Goal: Task Accomplishment & Management: Complete application form

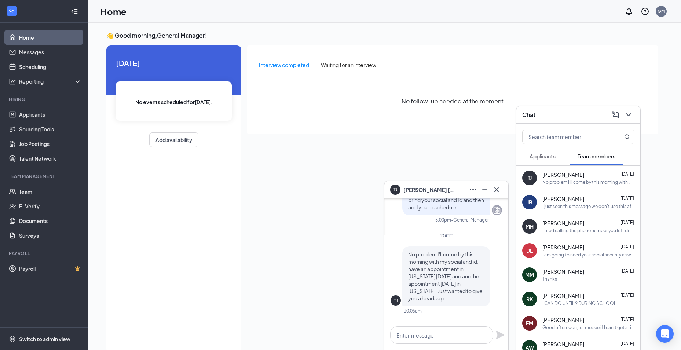
click at [555, 229] on div "I tried calling the phone number you left didn't get an answer I sent your new …" at bounding box center [589, 230] width 92 height 6
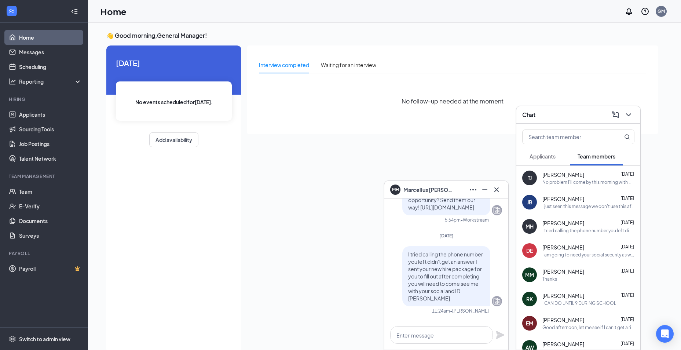
click at [436, 187] on span "Marcellus Holloman" at bounding box center [429, 190] width 51 height 8
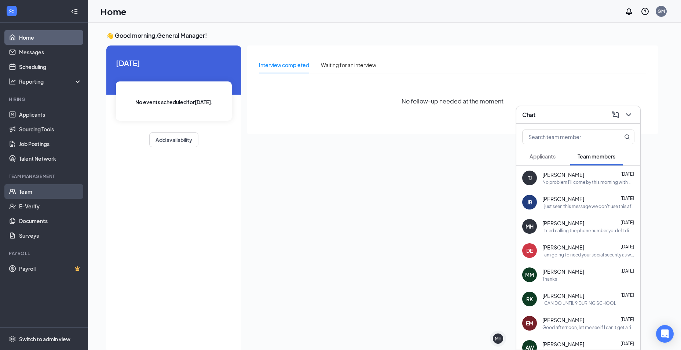
click at [33, 196] on link "Team" at bounding box center [50, 191] width 63 height 15
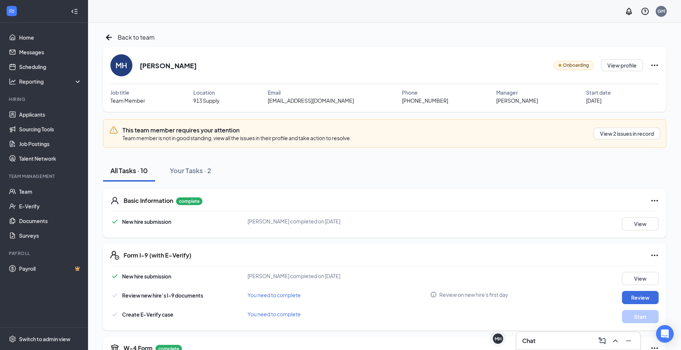
click at [534, 340] on h3 "Chat" at bounding box center [528, 341] width 13 height 8
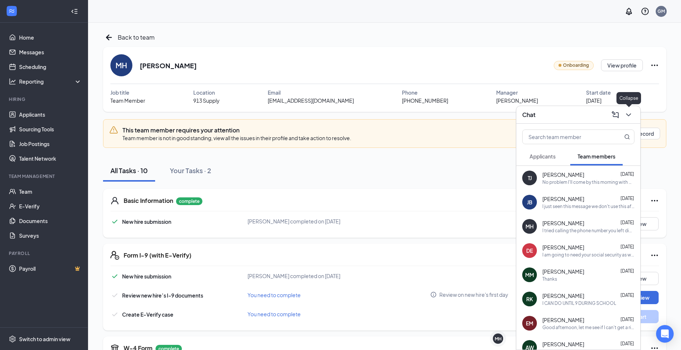
drag, startPoint x: 630, startPoint y: 115, endPoint x: 471, endPoint y: 160, distance: 164.6
click at [630, 115] on icon "ChevronDown" at bounding box center [628, 114] width 5 height 3
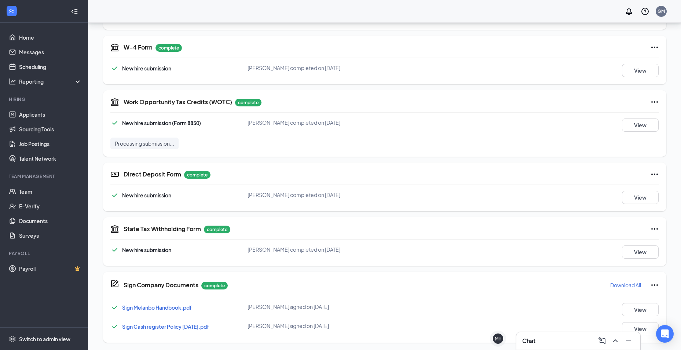
scroll to position [302, 0]
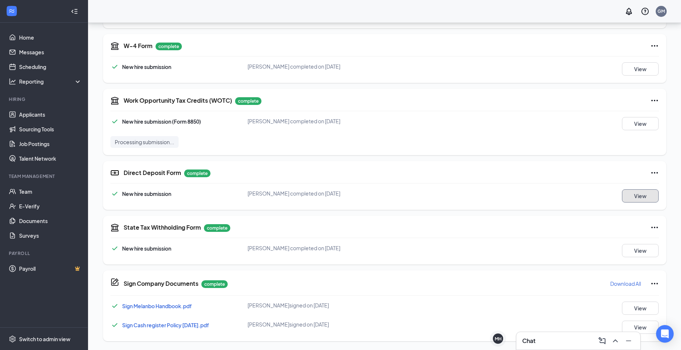
click at [642, 194] on button "View" at bounding box center [640, 195] width 37 height 13
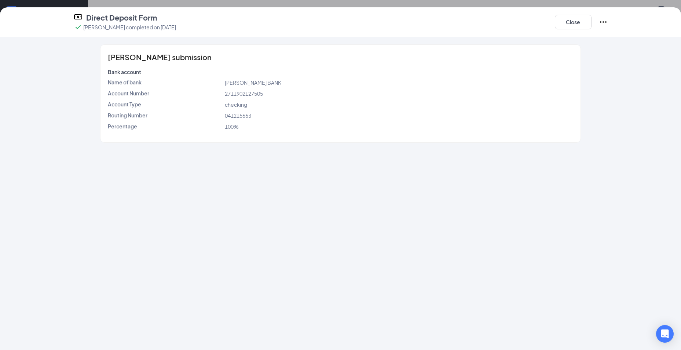
click at [575, 30] on div "Close" at bounding box center [581, 21] width 53 height 19
click at [575, 28] on button "Close" at bounding box center [573, 22] width 37 height 15
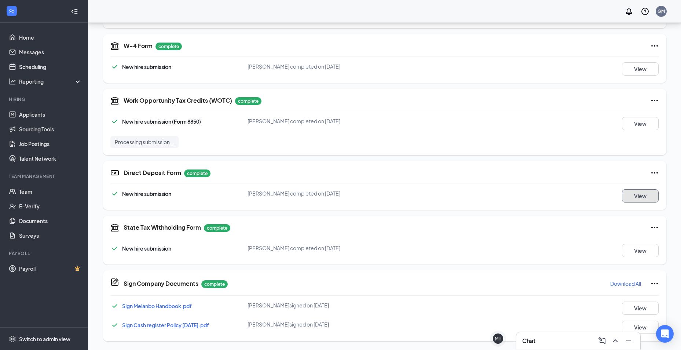
scroll to position [119, 0]
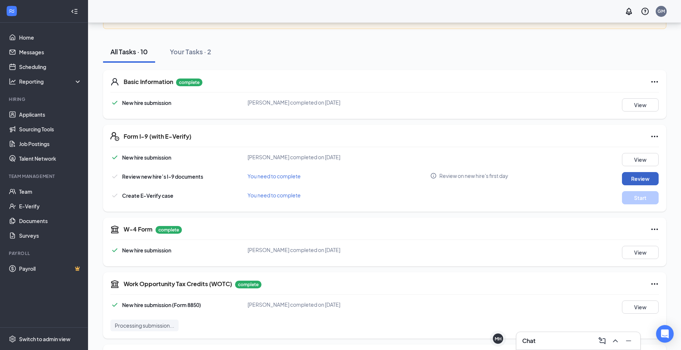
click at [645, 178] on button "Review" at bounding box center [640, 178] width 37 height 13
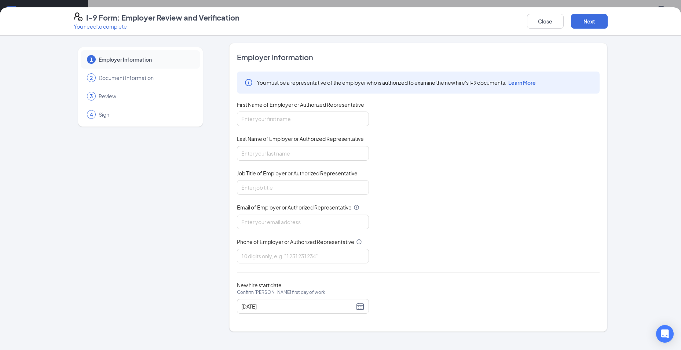
click at [295, 96] on div "You must be a representative of the employer who is authorized to examine the n…" at bounding box center [418, 168] width 363 height 192
click at [291, 115] on input "First Name of Employer or Authorized Representative" at bounding box center [303, 119] width 132 height 15
click at [320, 119] on input "[PERSON_NAME]" at bounding box center [303, 119] width 132 height 15
type input "[PERSON_NAME]"
click at [447, 151] on div "You must be a representative of the employer who is authorized to examine the n…" at bounding box center [418, 168] width 363 height 192
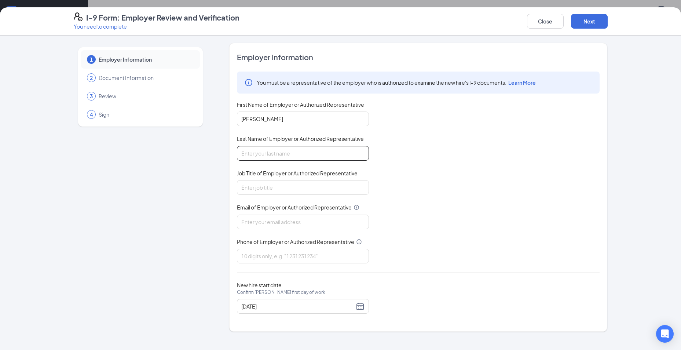
click at [259, 153] on input "Last Name of Employer or Authorized Representative" at bounding box center [303, 153] width 132 height 15
type input "Caullder"
type input "general manager"
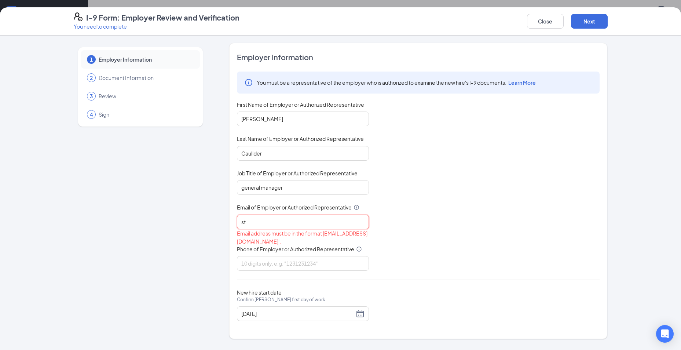
type input "[EMAIL_ADDRESS][DOMAIN_NAME]"
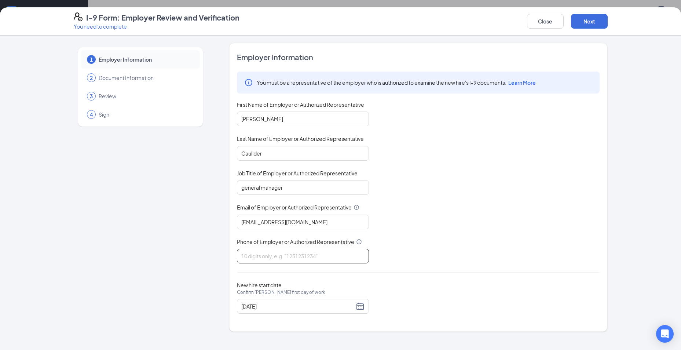
drag, startPoint x: 251, startPoint y: 255, endPoint x: 272, endPoint y: 258, distance: 21.0
click at [251, 255] on input "Phone of Employer or Authorized Representative" at bounding box center [303, 256] width 132 height 15
type input "9"
type input "9107555577"
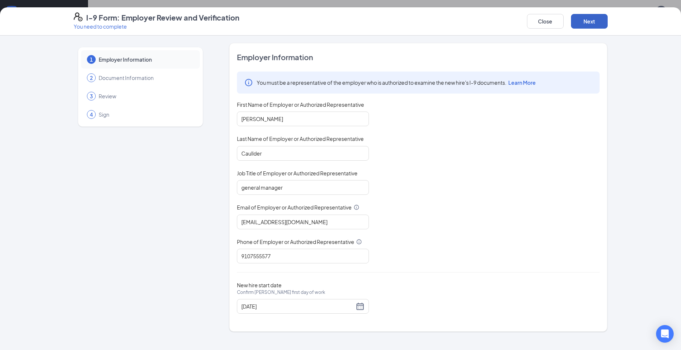
click at [597, 24] on button "Next" at bounding box center [589, 21] width 37 height 15
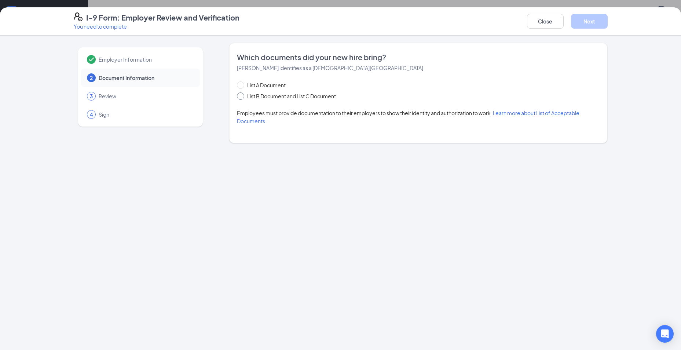
click at [241, 93] on input "List B Document and List C Document" at bounding box center [239, 94] width 5 height 5
radio input "true"
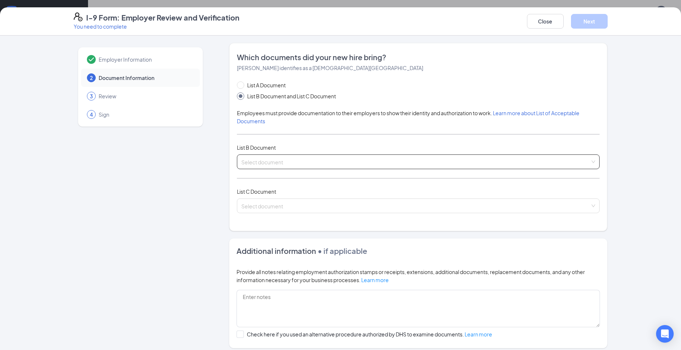
click at [584, 161] on input "search" at bounding box center [415, 160] width 349 height 11
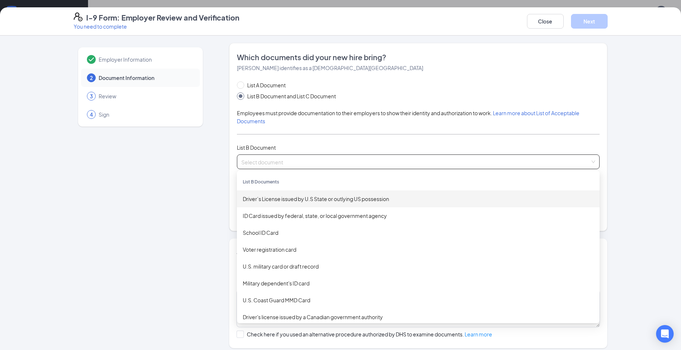
click at [279, 200] on div "Driver’s License issued by U.S State or outlying US possession" at bounding box center [418, 199] width 351 height 8
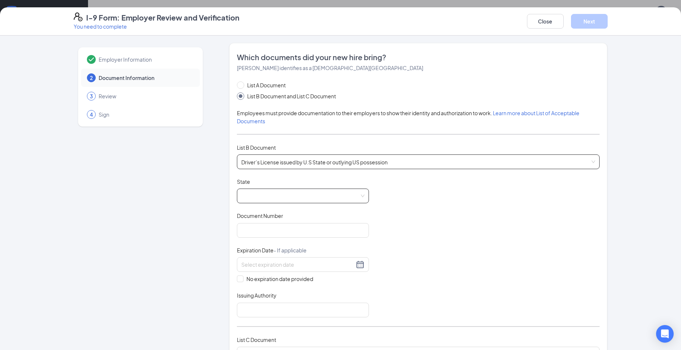
click at [326, 192] on span at bounding box center [302, 196] width 123 height 14
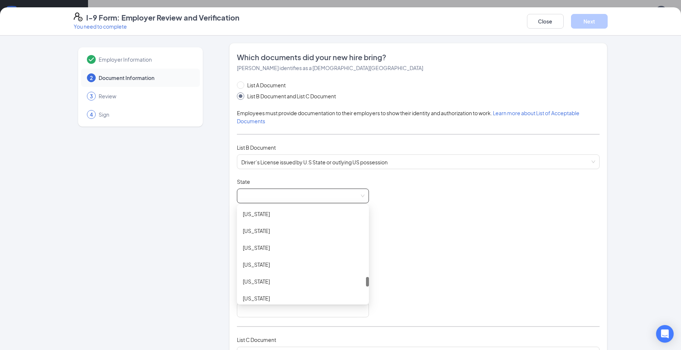
scroll to position [550, 0]
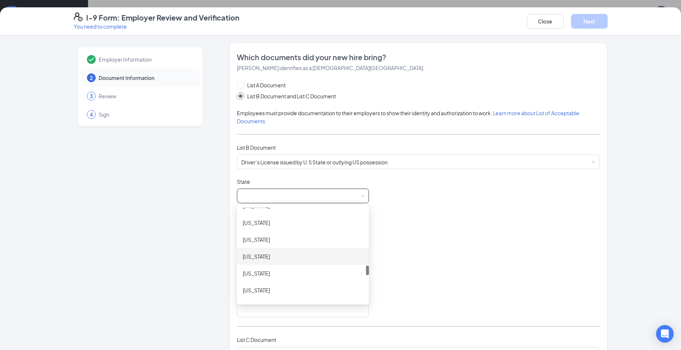
drag, startPoint x: 246, startPoint y: 257, endPoint x: 392, endPoint y: 236, distance: 146.7
click at [246, 257] on div "North Carolina" at bounding box center [303, 256] width 120 height 8
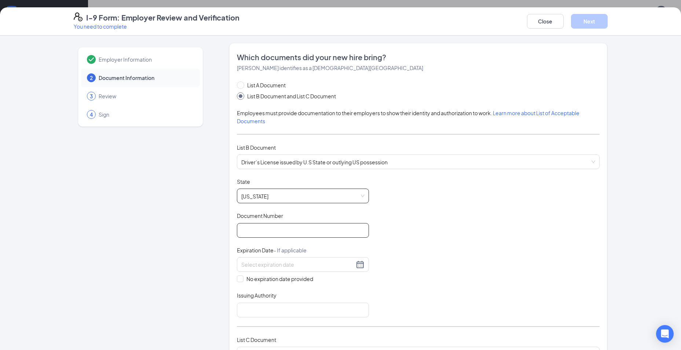
click at [296, 234] on input "Document Number" at bounding box center [303, 230] width 132 height 15
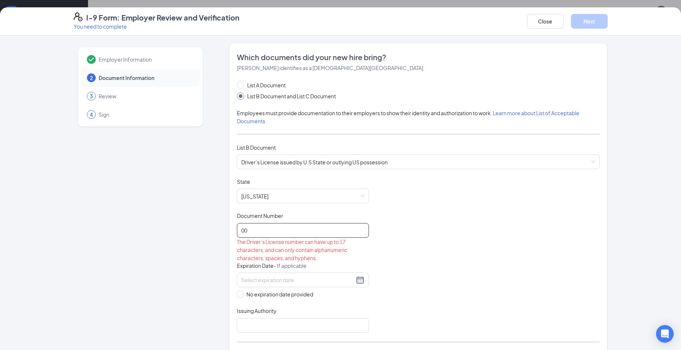
type input "0"
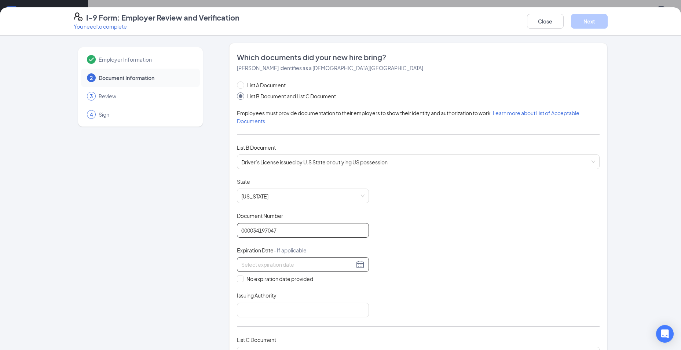
type input "000034197047"
click at [356, 264] on div at bounding box center [302, 264] width 123 height 9
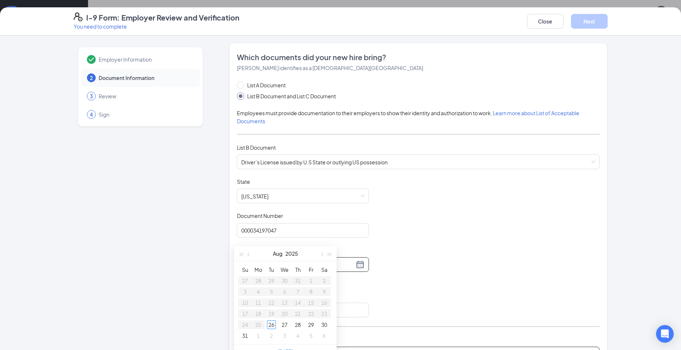
type input "09/02/2025"
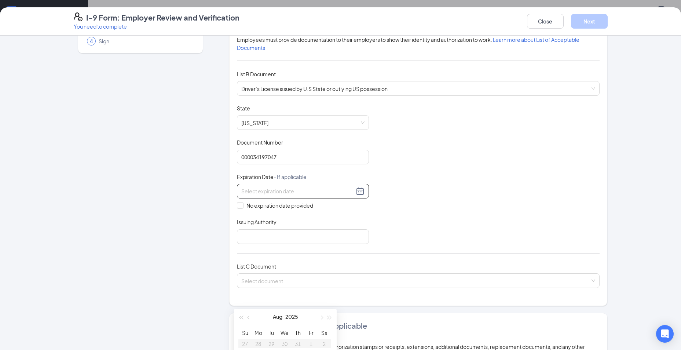
scroll to position [82, 0]
click at [350, 195] on input at bounding box center [297, 191] width 113 height 8
click at [358, 192] on div at bounding box center [302, 191] width 123 height 9
click at [363, 191] on div at bounding box center [303, 191] width 132 height 15
click at [358, 192] on div at bounding box center [302, 191] width 123 height 9
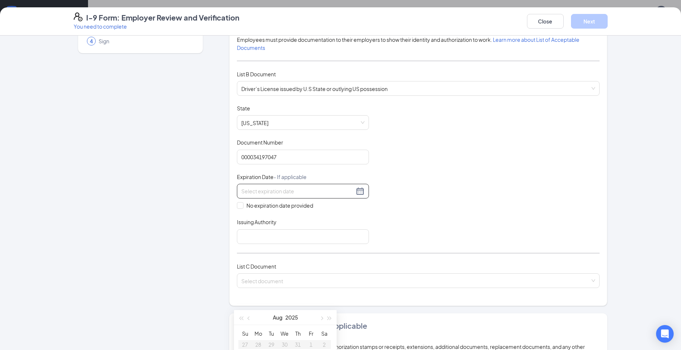
click at [358, 192] on div at bounding box center [302, 191] width 123 height 9
click at [351, 192] on input at bounding box center [297, 191] width 113 height 8
click at [357, 192] on div at bounding box center [302, 191] width 123 height 9
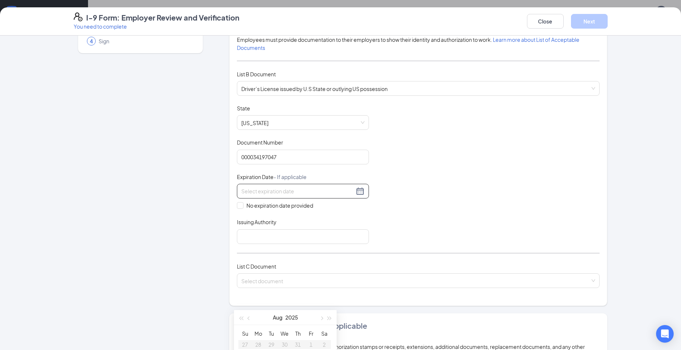
click at [358, 192] on div at bounding box center [302, 191] width 123 height 9
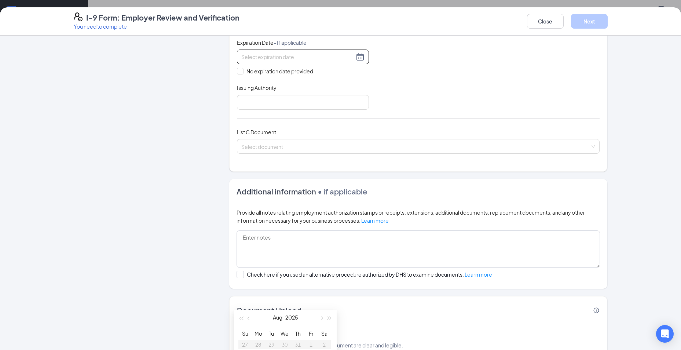
scroll to position [73, 0]
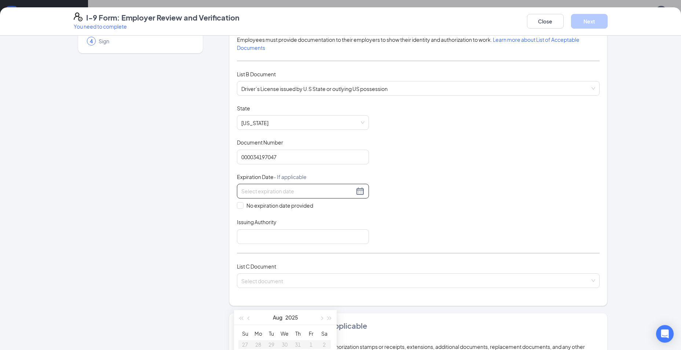
click at [354, 193] on div at bounding box center [302, 191] width 123 height 9
click at [356, 192] on div at bounding box center [302, 191] width 123 height 9
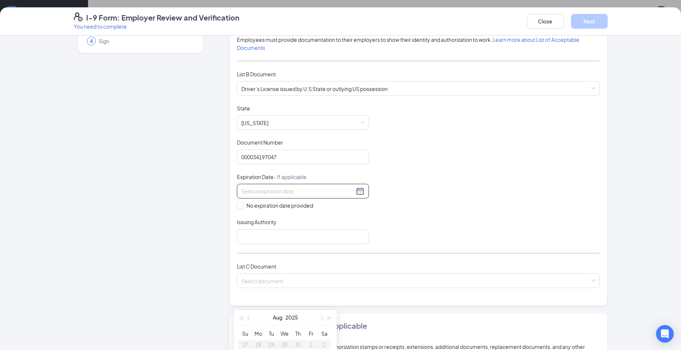
click at [309, 192] on input at bounding box center [297, 191] width 113 height 8
click at [360, 193] on div at bounding box center [302, 191] width 123 height 9
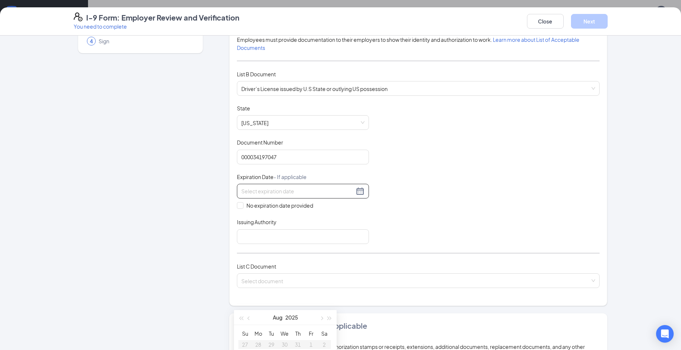
click at [360, 193] on div at bounding box center [302, 191] width 123 height 9
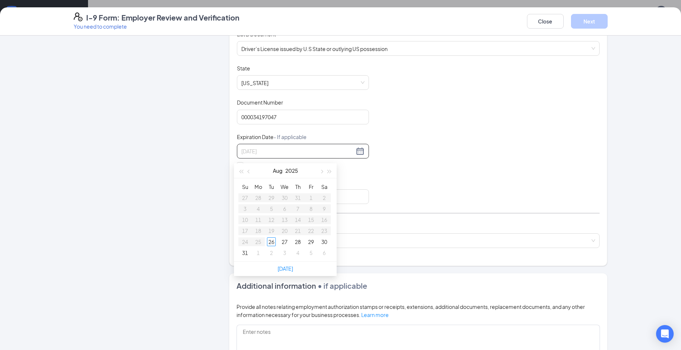
scroll to position [110, 0]
type input "08/28/2025"
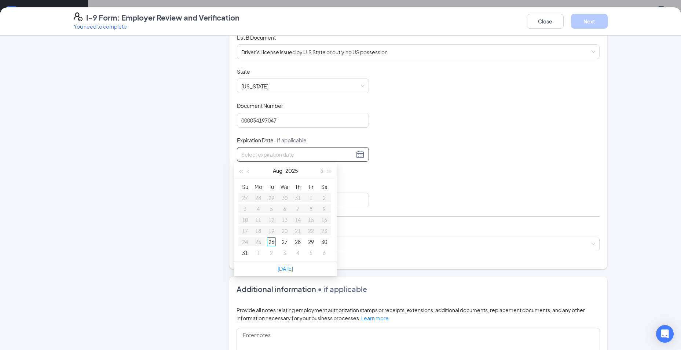
click at [320, 173] on button "button" at bounding box center [321, 170] width 8 height 15
click at [285, 172] on button "2025" at bounding box center [291, 170] width 13 height 15
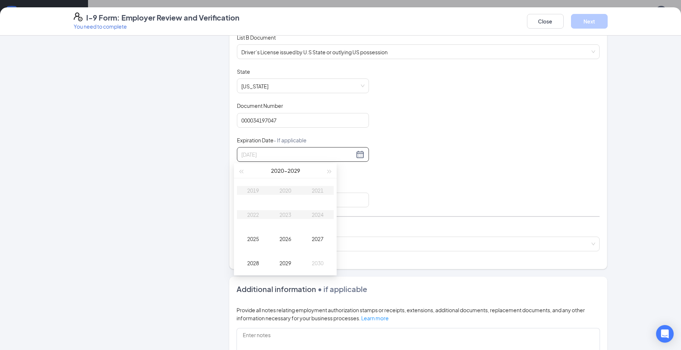
type input "12/26/2027"
click at [330, 172] on span "button" at bounding box center [330, 172] width 4 height 4
click at [318, 194] on div "2031" at bounding box center [318, 190] width 22 height 9
click at [248, 217] on div "Apr" at bounding box center [253, 214] width 22 height 9
type input "04/30/2031"
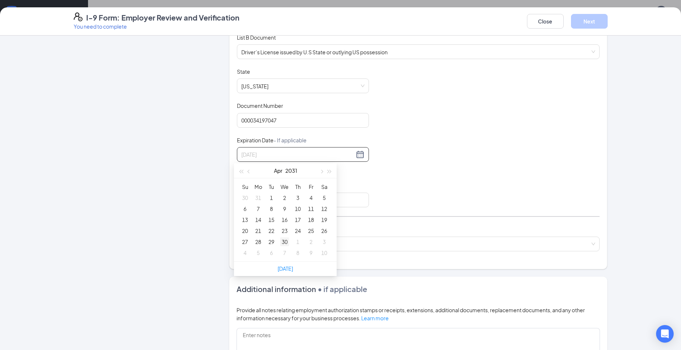
click at [281, 240] on div "30" at bounding box center [284, 241] width 9 height 9
click at [275, 196] on input "Issuing Authority" at bounding box center [303, 200] width 132 height 15
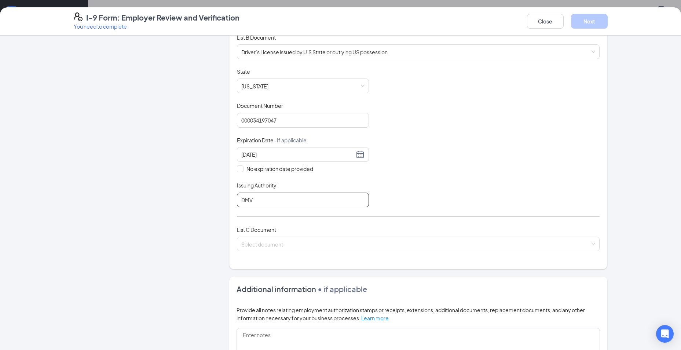
type input "dmv"
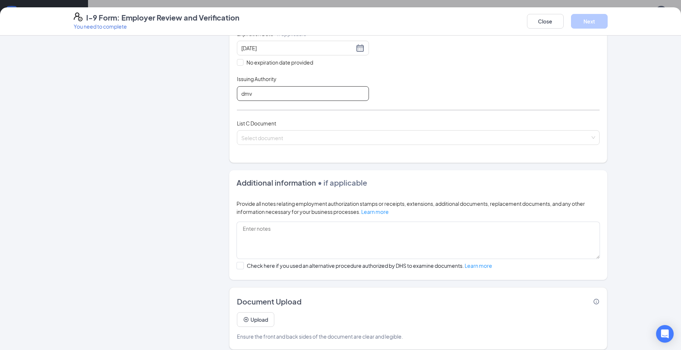
scroll to position [220, 0]
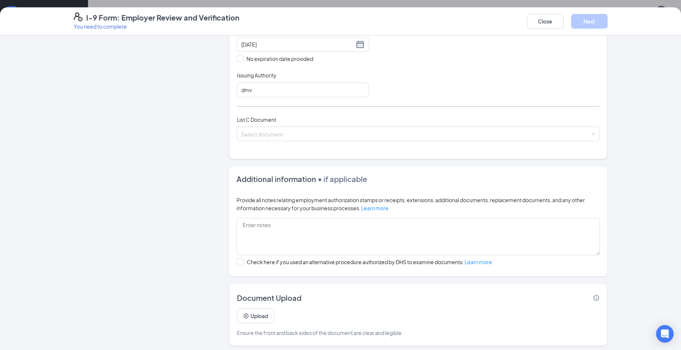
click at [591, 136] on div "Select document" at bounding box center [418, 134] width 363 height 15
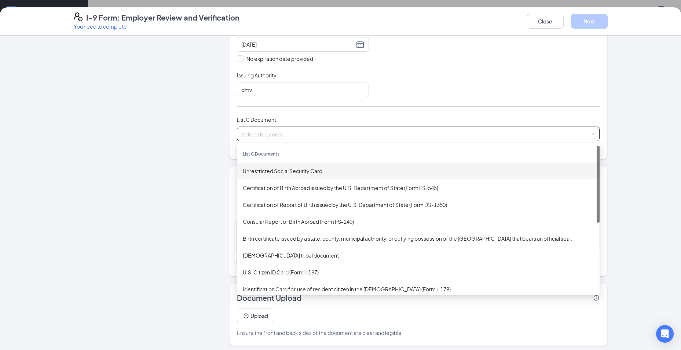
click at [278, 170] on div "Unrestricted Social Security Card" at bounding box center [418, 171] width 351 height 8
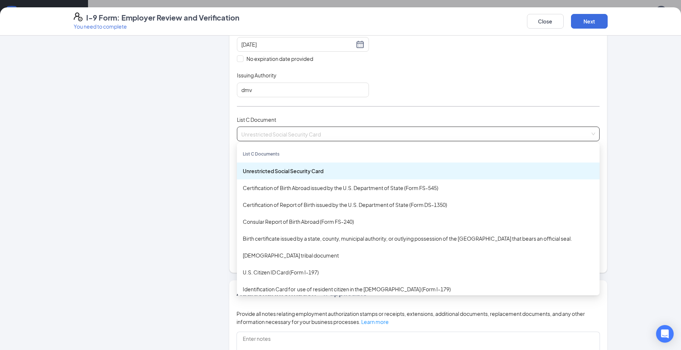
click at [278, 170] on div "Unrestricted Social Security Card" at bounding box center [418, 171] width 351 height 8
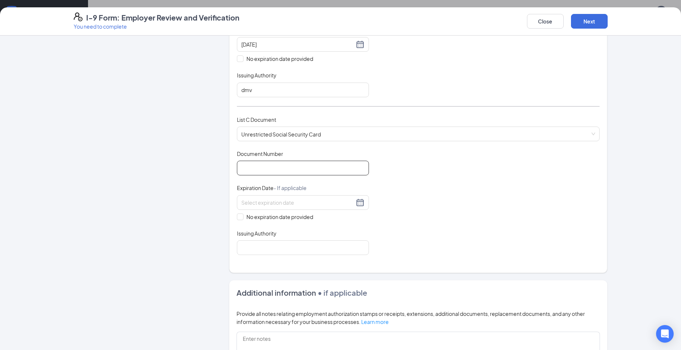
click at [278, 170] on input "Document Number" at bounding box center [303, 168] width 132 height 15
type input "254990222"
click at [238, 224] on div "Document Title Unrestricted Social Security Card Document Number 254990222 Expi…" at bounding box center [418, 202] width 363 height 105
click at [237, 220] on span at bounding box center [240, 217] width 7 height 7
click at [237, 219] on input "No expiration date provided" at bounding box center [239, 216] width 5 height 5
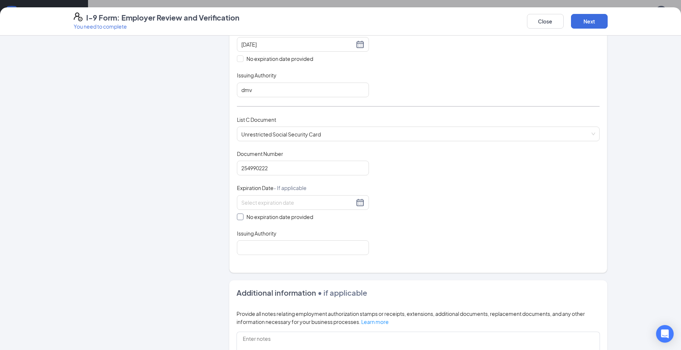
checkbox input "true"
click at [254, 256] on input "Issuing Authority" at bounding box center [303, 249] width 132 height 15
type input "SSA"
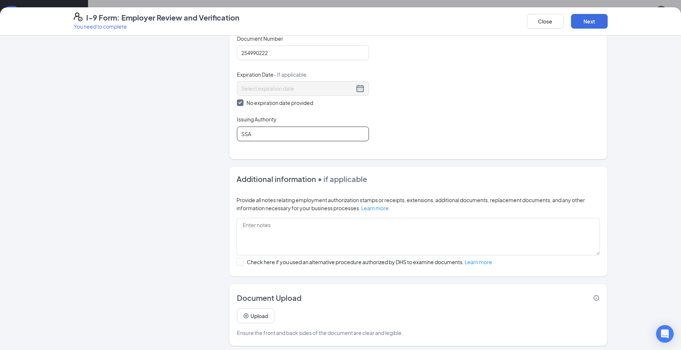
scroll to position [339, 0]
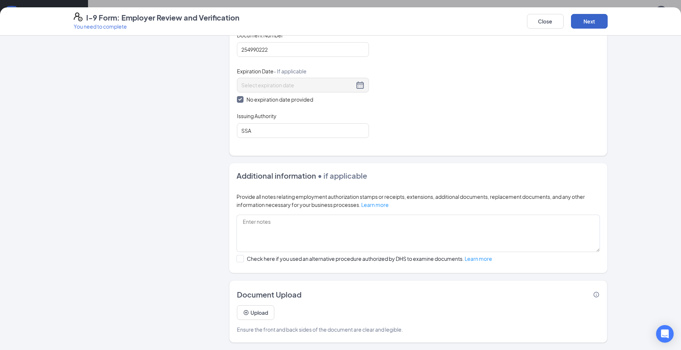
click at [595, 25] on button "Next" at bounding box center [589, 21] width 37 height 15
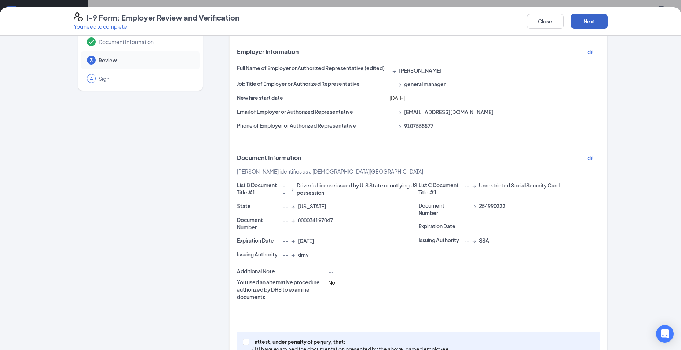
scroll to position [0, 0]
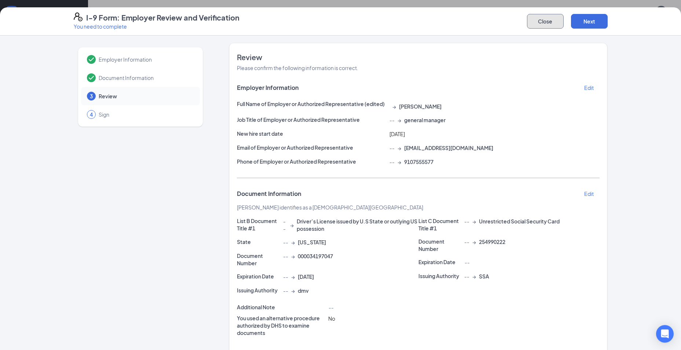
click at [549, 22] on button "Close" at bounding box center [545, 21] width 37 height 15
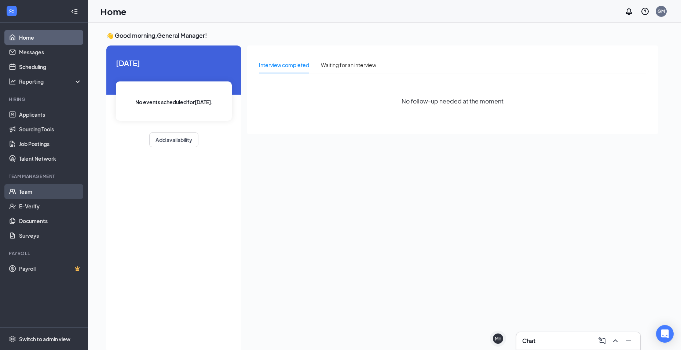
click at [25, 194] on link "Team" at bounding box center [50, 191] width 63 height 15
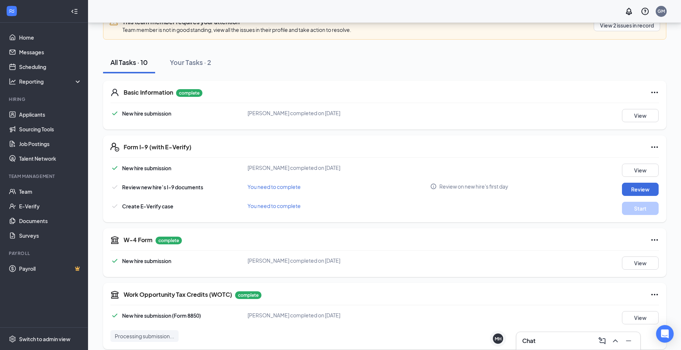
scroll to position [110, 0]
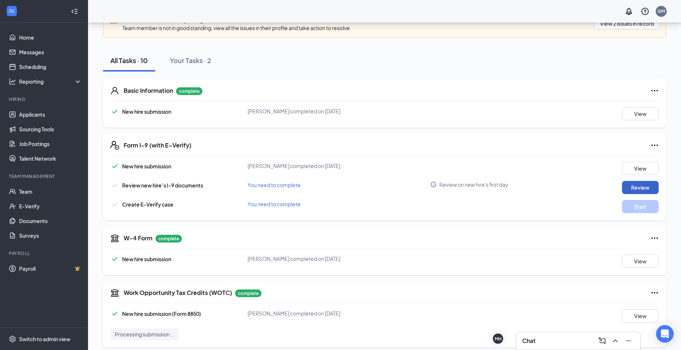
click at [645, 191] on button "Review" at bounding box center [640, 187] width 37 height 13
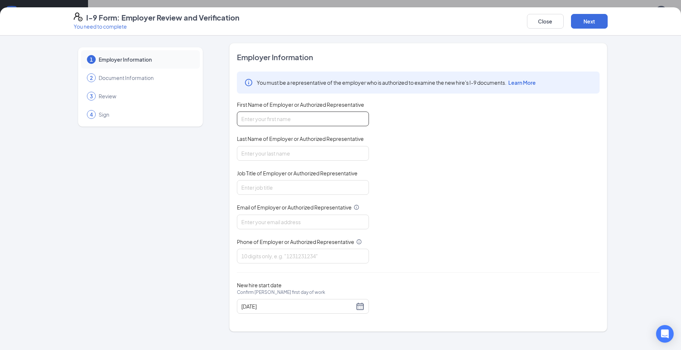
click at [272, 116] on input "First Name of Employer or Authorized Representative" at bounding box center [303, 119] width 132 height 15
type input "[PERSON_NAME]"
click at [451, 180] on div "You must be a representative of the employer who is authorized to examine the n…" at bounding box center [418, 168] width 363 height 192
click at [266, 158] on input "Last Name of Employer or Authorized Representative" at bounding box center [303, 153] width 132 height 15
type input "[PERSON_NAME]"
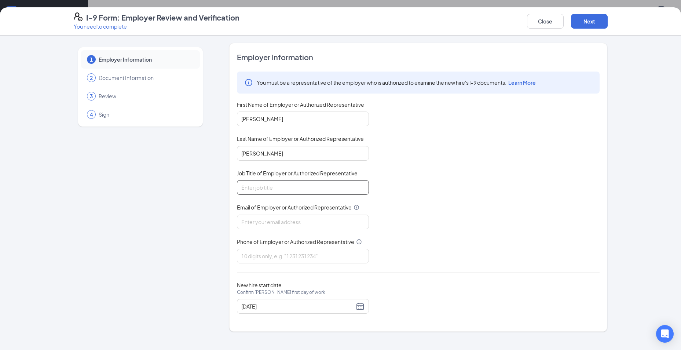
click at [258, 194] on input "Job Title of Employer or Authorized Representative" at bounding box center [303, 187] width 132 height 15
type input "S"
type input "General Manager"
click at [285, 222] on input "Email of Employer or Authorized Representative" at bounding box center [303, 222] width 132 height 15
type input "[EMAIL_ADDRESS][DOMAIN_NAME]"
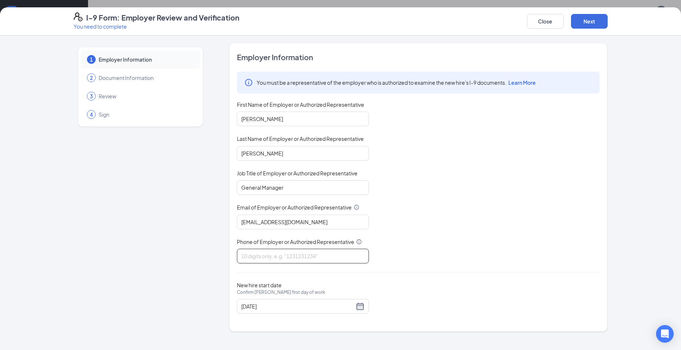
click at [271, 253] on input "Phone of Employer or Authorized Representative" at bounding box center [303, 256] width 132 height 15
type input "9107555577"
click at [598, 22] on button "Next" at bounding box center [589, 21] width 37 height 15
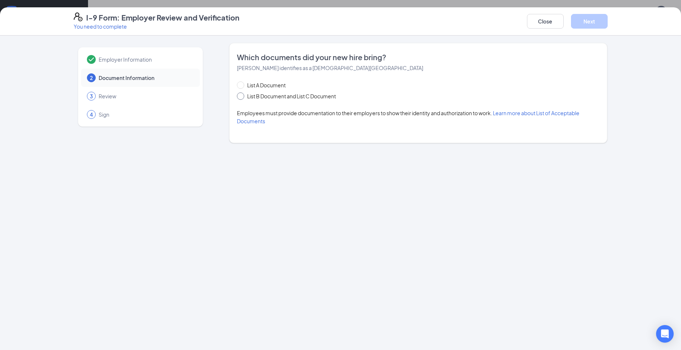
click at [241, 97] on input "List B Document and List C Document" at bounding box center [239, 94] width 5 height 5
radio input "true"
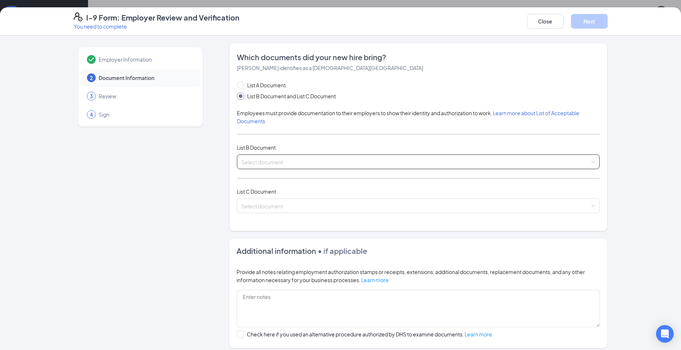
click at [584, 160] on input "search" at bounding box center [415, 160] width 349 height 11
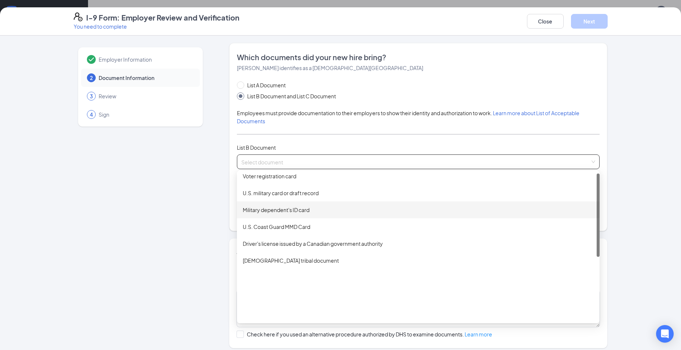
scroll to position [0, 0]
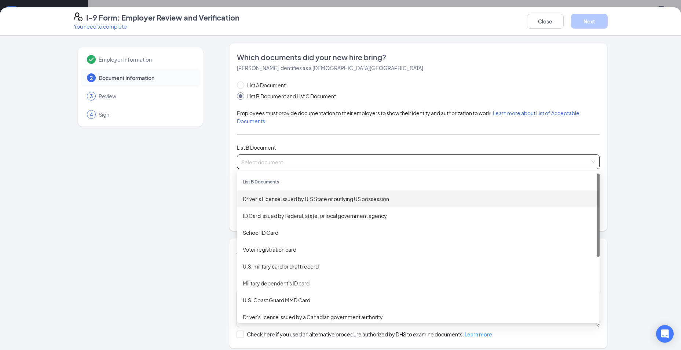
click at [280, 204] on div "Driver’s License issued by U.S State or outlying US possession" at bounding box center [418, 198] width 363 height 17
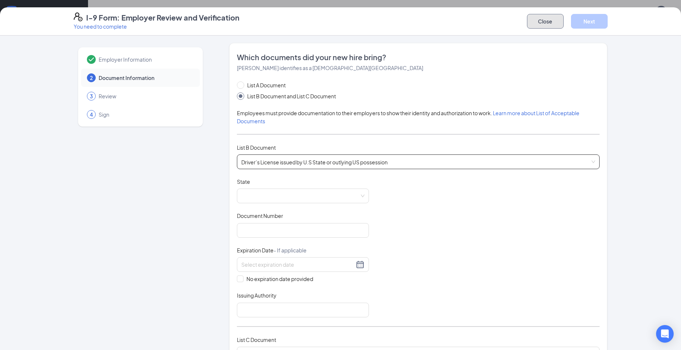
click at [554, 22] on button "Close" at bounding box center [545, 21] width 37 height 15
